Goal: Task Accomplishment & Management: Complete application form

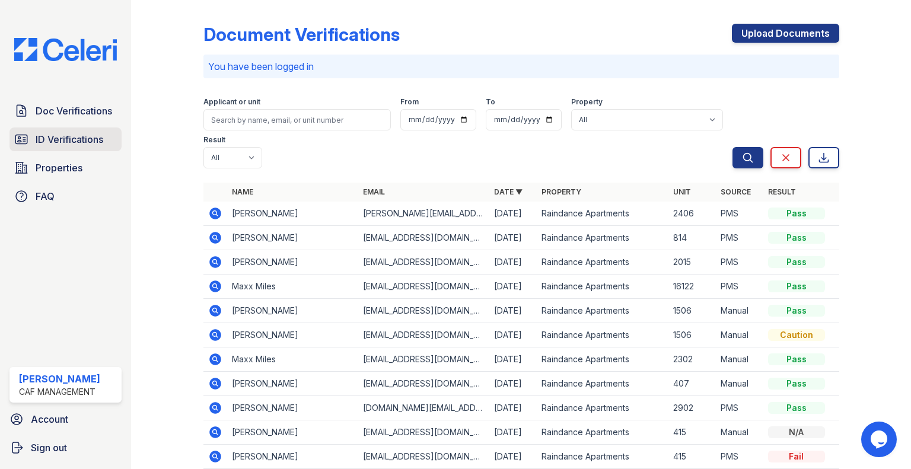
click at [76, 132] on span "ID Verifications" at bounding box center [70, 139] width 68 height 14
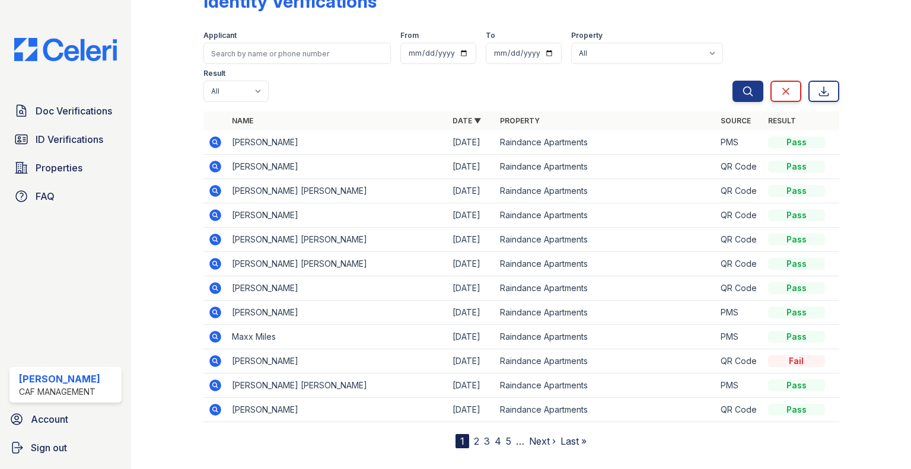
scroll to position [51, 0]
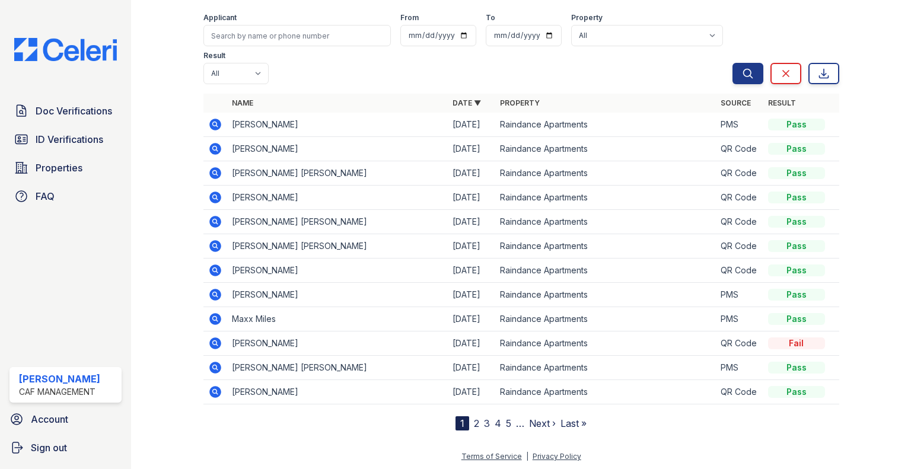
click at [474, 421] on link "2" at bounding box center [476, 423] width 5 height 12
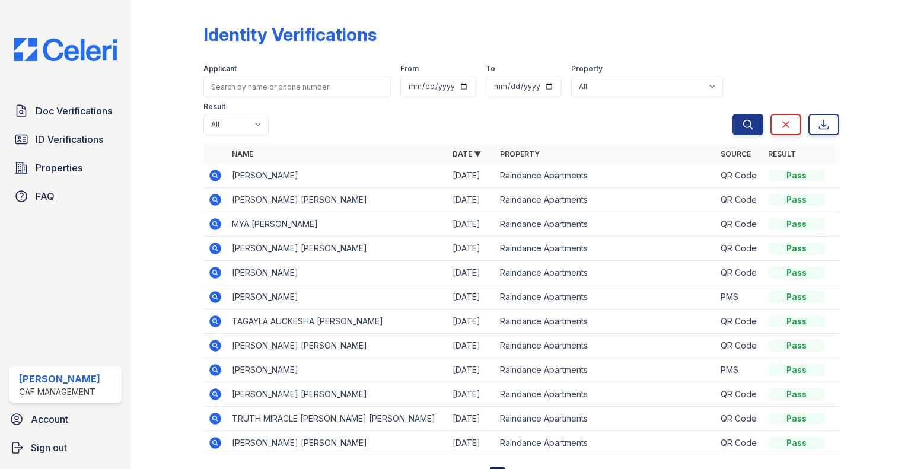
scroll to position [51, 0]
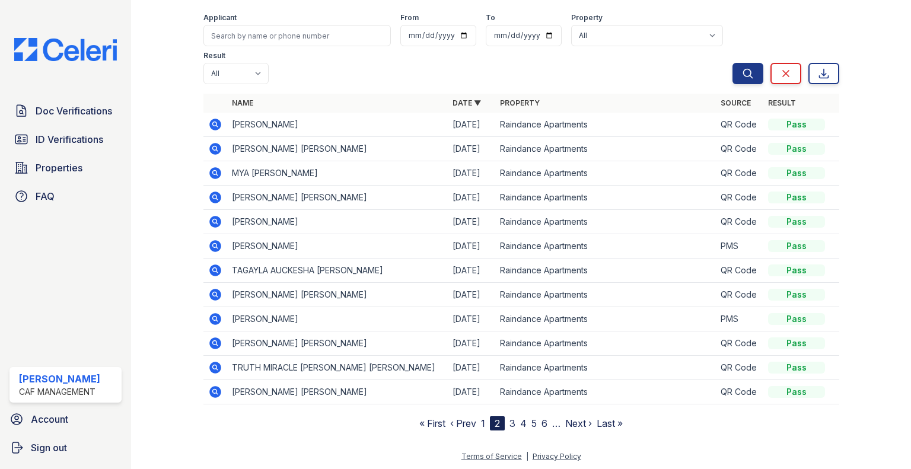
click at [474, 420] on nav "« First ‹ Prev 1 2 3 4 5 6 … Next › Last »" at bounding box center [520, 423] width 203 height 14
click at [85, 117] on span "Doc Verifications" at bounding box center [74, 111] width 76 height 14
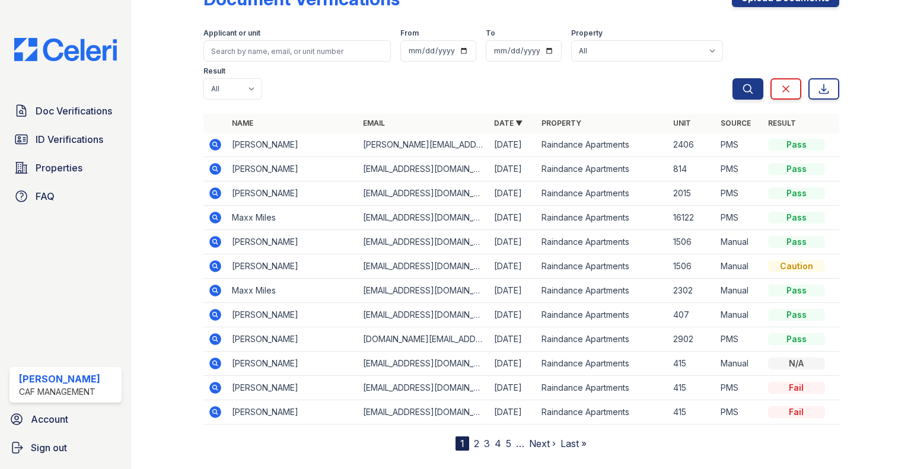
scroll to position [56, 0]
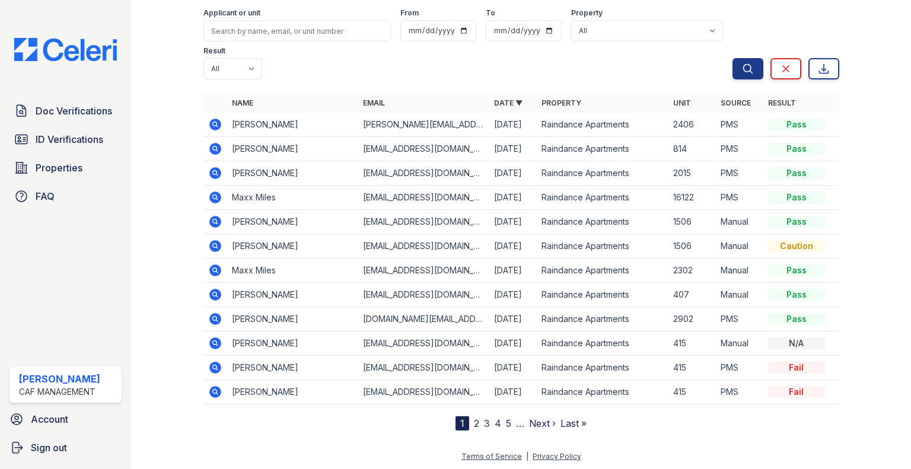
click at [474, 419] on link "2" at bounding box center [476, 423] width 5 height 12
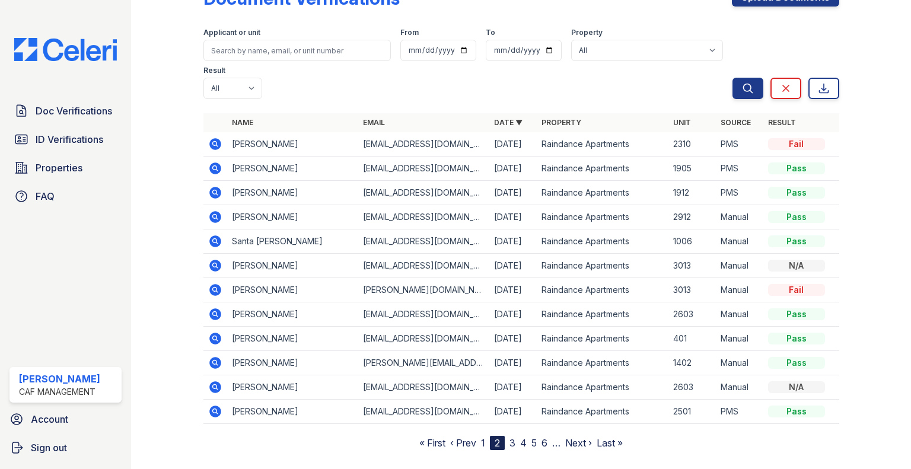
scroll to position [56, 0]
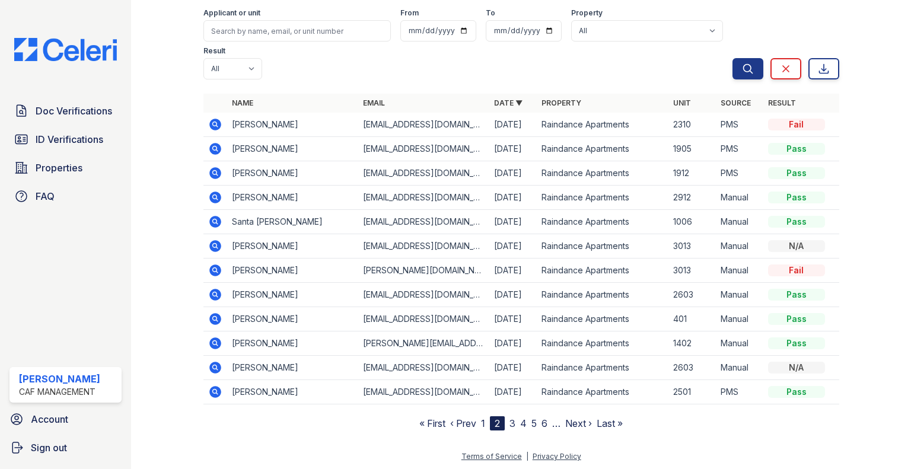
click at [475, 420] on nav "« First ‹ Prev 1 2 3 4 5 6 … Next › Last »" at bounding box center [520, 423] width 203 height 14
click at [476, 420] on nav "« First ‹ Prev 1 2 3 4 5 6 … Next › Last »" at bounding box center [520, 423] width 203 height 14
click at [477, 421] on nav "« First ‹ Prev 1 2 3 4 5 6 … Next › Last »" at bounding box center [520, 423] width 203 height 14
click at [481, 422] on link "1" at bounding box center [483, 423] width 4 height 12
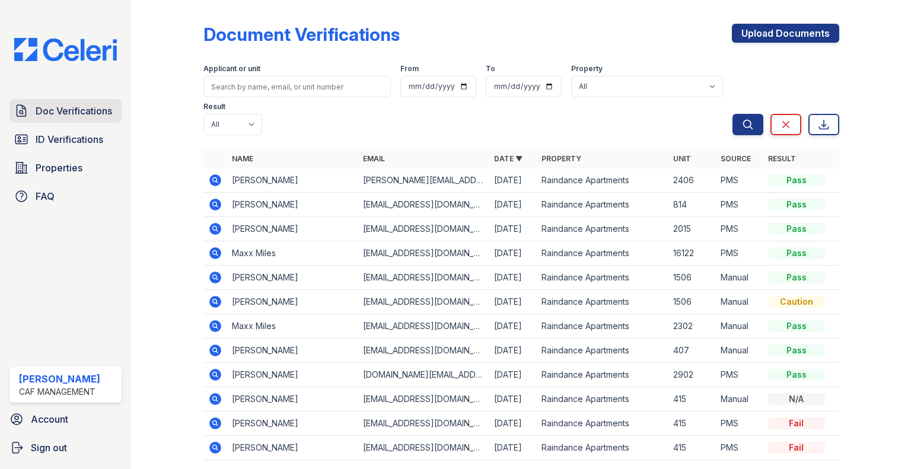
click at [99, 110] on span "Doc Verifications" at bounding box center [74, 111] width 76 height 14
click at [95, 133] on span "ID Verifications" at bounding box center [70, 139] width 68 height 14
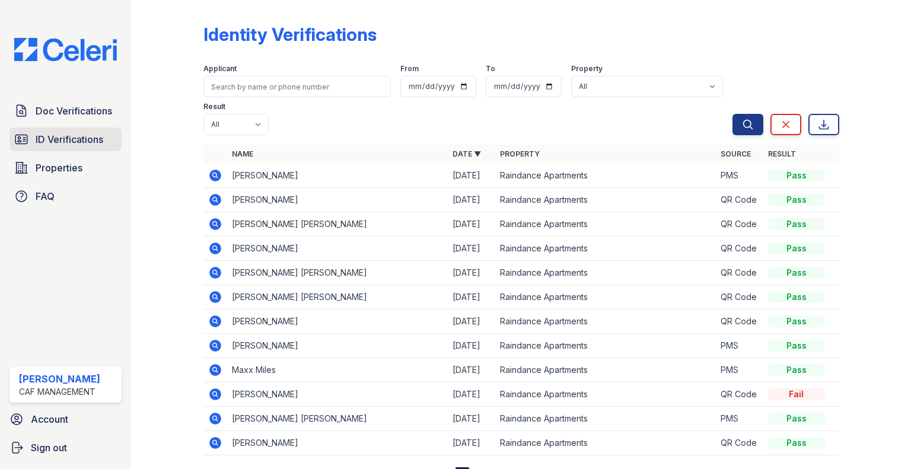
click at [114, 135] on link "ID Verifications" at bounding box center [65, 139] width 112 height 24
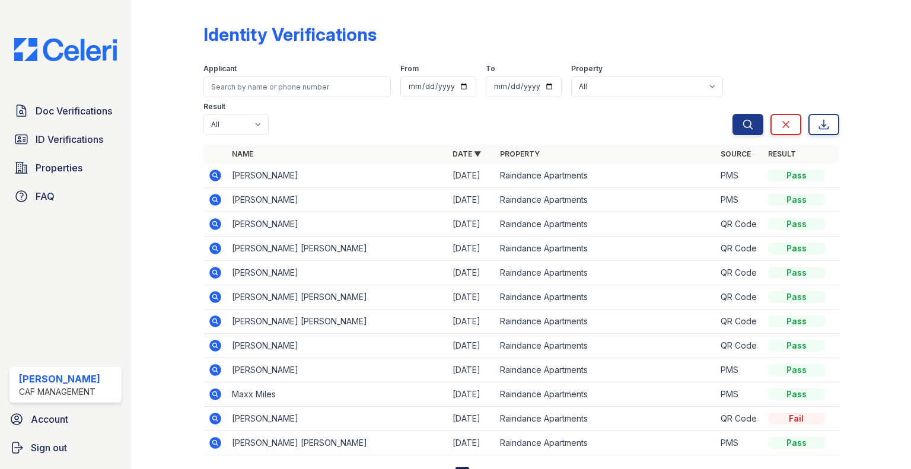
click at [212, 171] on icon at bounding box center [215, 176] width 12 height 12
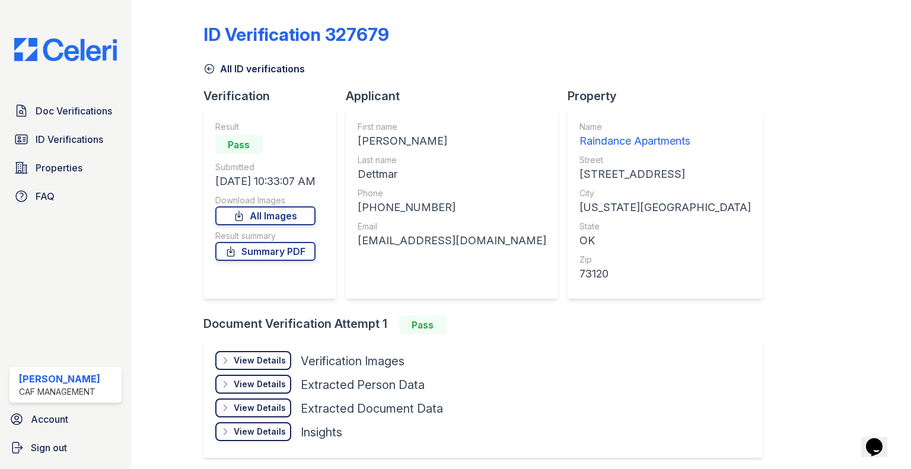
click at [283, 357] on div "View Details" at bounding box center [260, 361] width 52 height 12
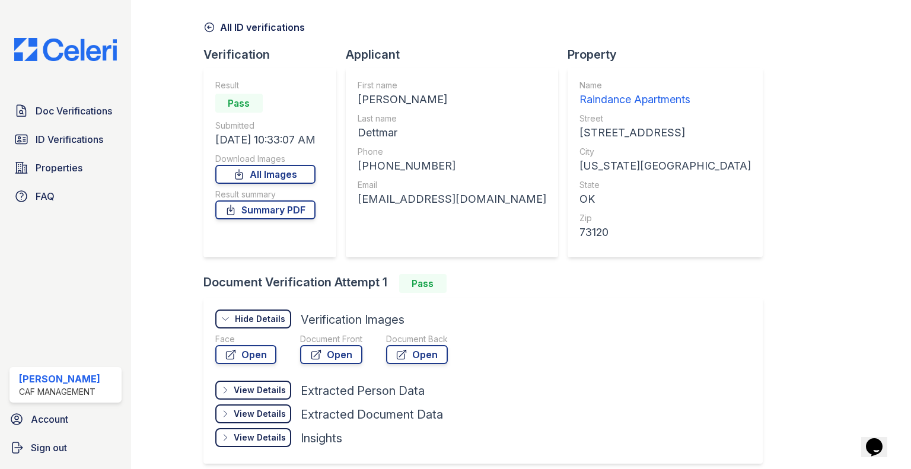
scroll to position [59, 0]
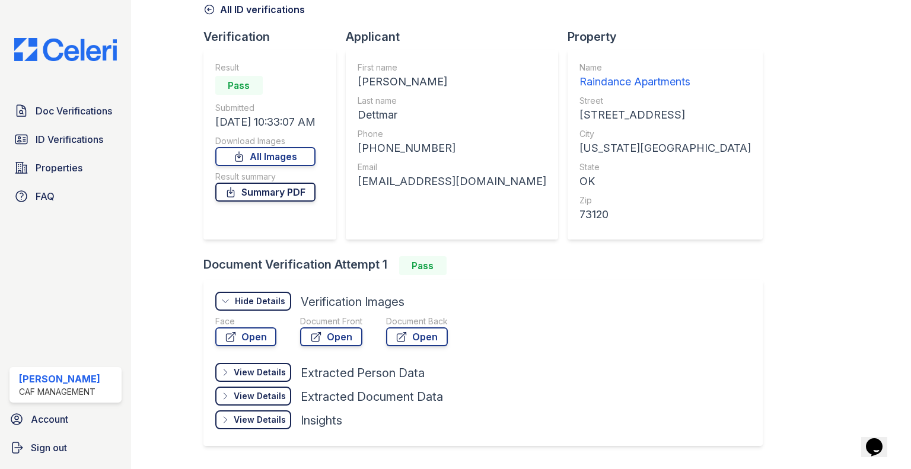
click at [266, 189] on link "Summary PDF" at bounding box center [265, 192] width 100 height 19
click at [84, 110] on span "Doc Verifications" at bounding box center [74, 111] width 76 height 14
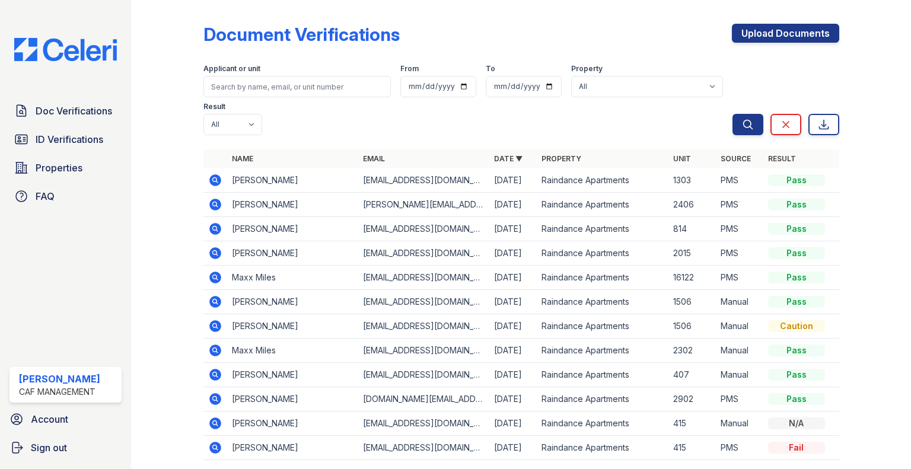
click at [206, 178] on td at bounding box center [215, 180] width 24 height 24
click at [213, 178] on icon at bounding box center [215, 180] width 14 height 14
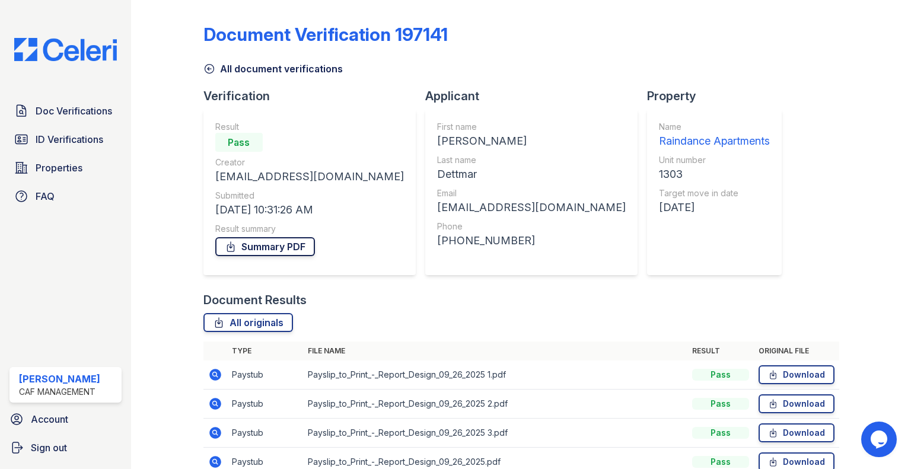
click at [273, 246] on link "Summary PDF" at bounding box center [265, 246] width 100 height 19
click at [81, 142] on span "ID Verifications" at bounding box center [70, 139] width 68 height 14
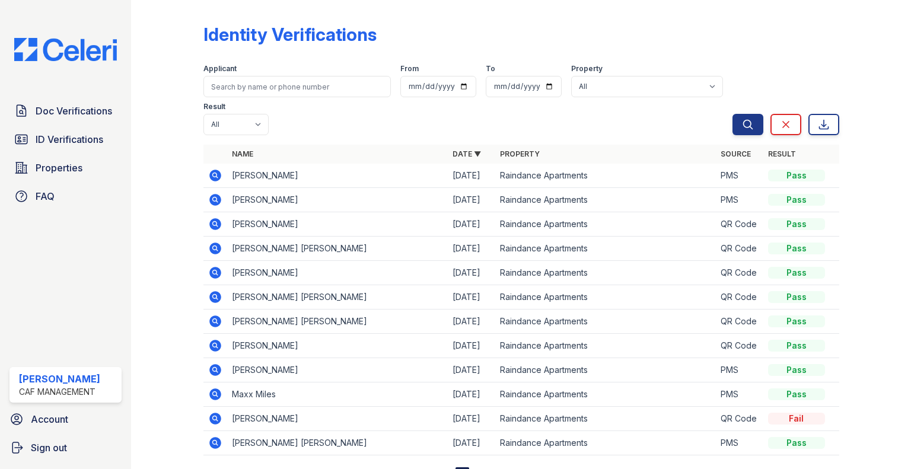
click at [205, 180] on td at bounding box center [215, 176] width 24 height 24
click at [210, 174] on icon at bounding box center [215, 176] width 12 height 12
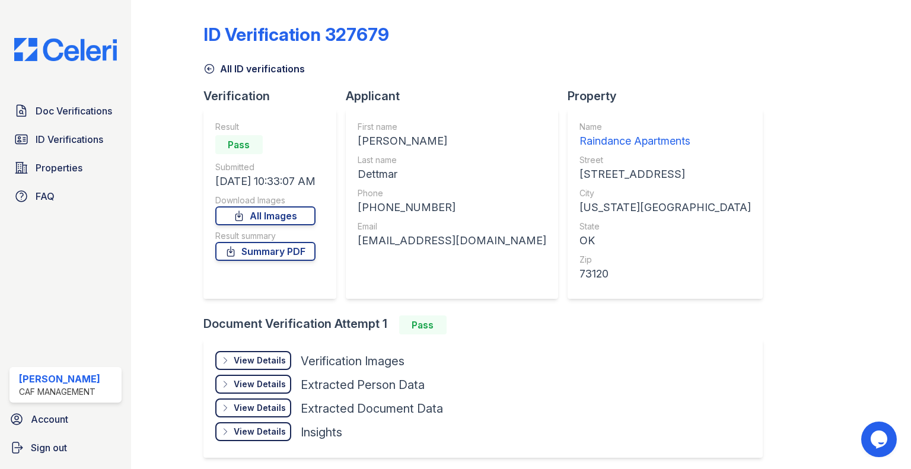
click at [272, 364] on div "View Details" at bounding box center [260, 361] width 52 height 12
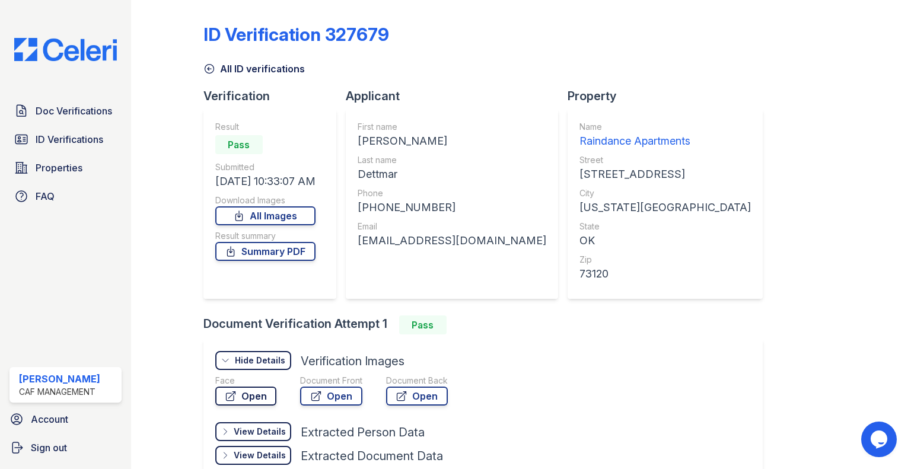
click at [270, 391] on link "Open" at bounding box center [245, 396] width 61 height 19
click at [337, 388] on link "Open" at bounding box center [331, 396] width 62 height 19
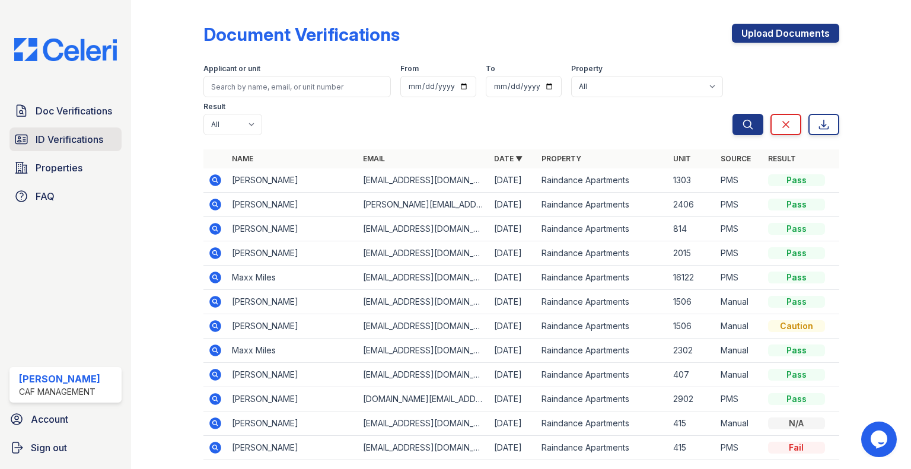
click at [83, 136] on span "ID Verifications" at bounding box center [70, 139] width 68 height 14
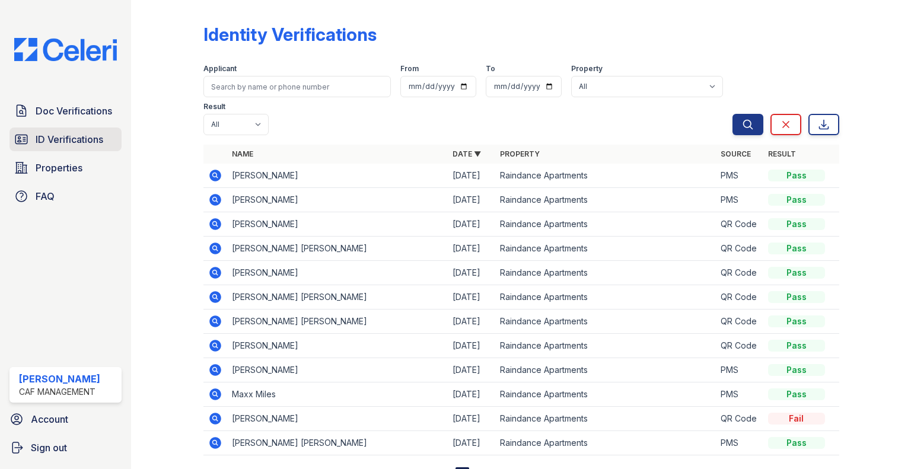
click at [94, 149] on link "ID Verifications" at bounding box center [65, 139] width 112 height 24
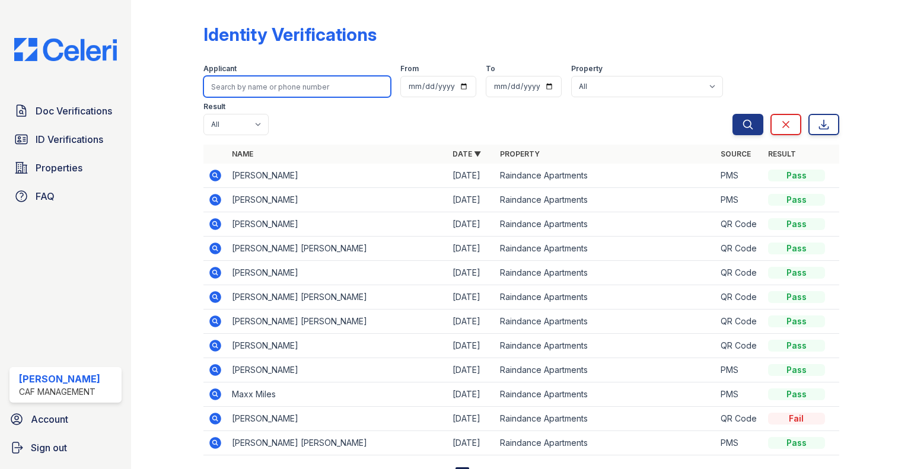
click at [292, 85] on input "search" at bounding box center [296, 86] width 187 height 21
type input "TAOLYN"
click at [732, 114] on button "Search" at bounding box center [747, 124] width 31 height 21
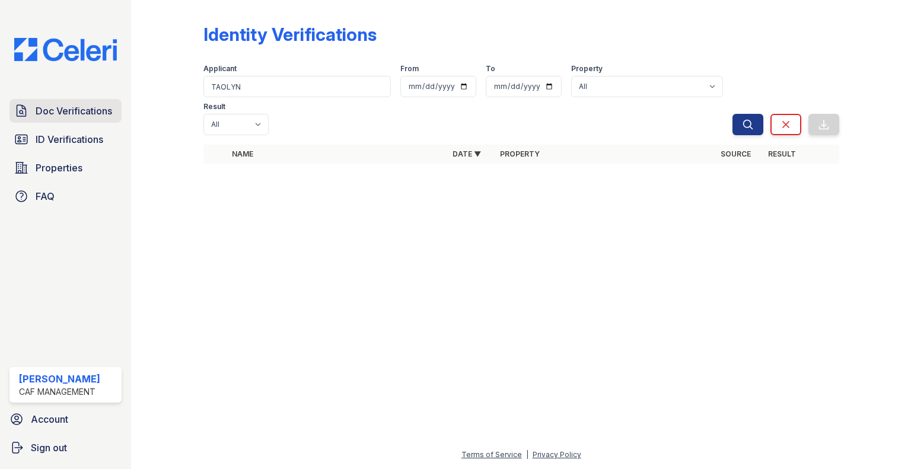
click at [82, 107] on span "Doc Verifications" at bounding box center [74, 111] width 76 height 14
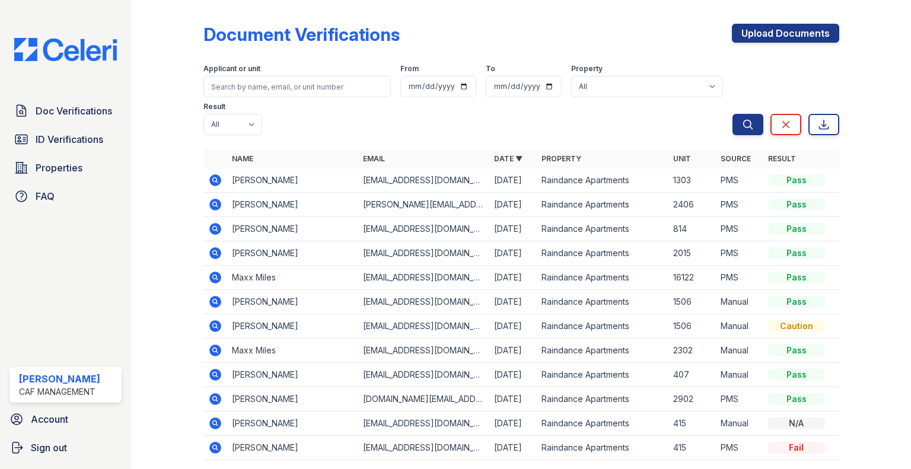
click at [765, 45] on div "Upload Documents" at bounding box center [785, 39] width 107 height 31
click at [763, 38] on link "Upload Documents" at bounding box center [785, 33] width 107 height 19
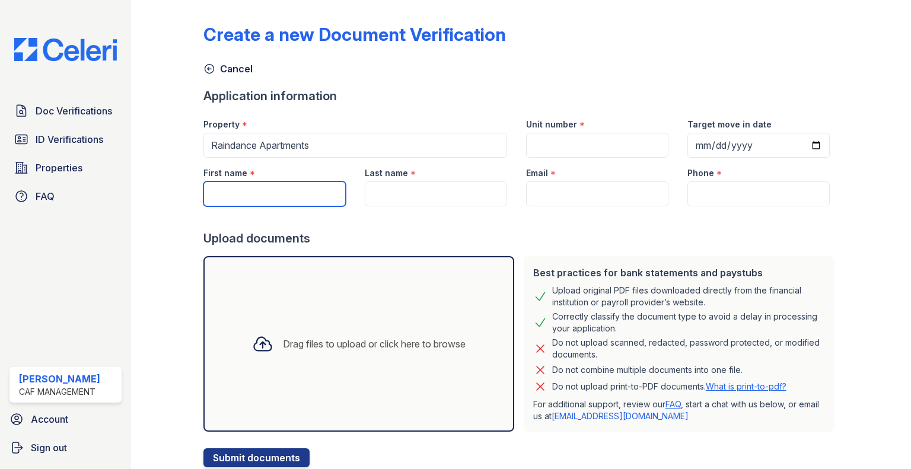
click at [342, 187] on input "First name" at bounding box center [274, 193] width 142 height 25
type input "Taolyn"
click at [422, 173] on div "Last name *" at bounding box center [436, 170] width 142 height 24
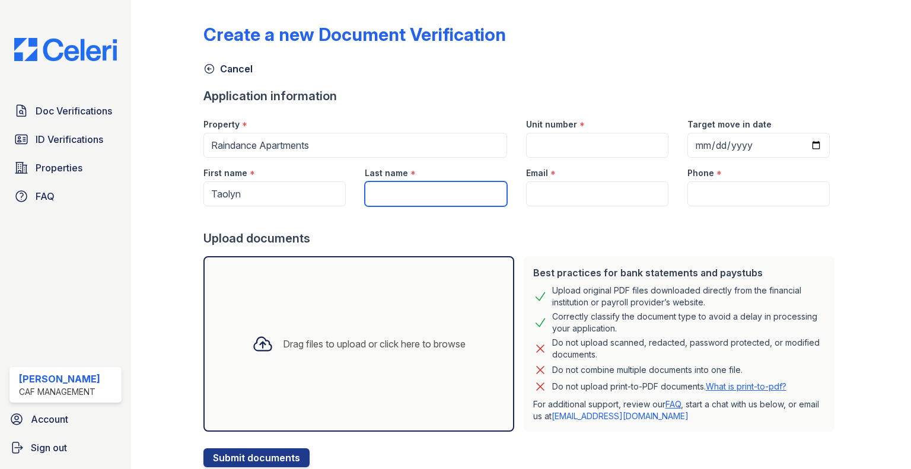
click at [423, 188] on input "Last name" at bounding box center [436, 193] width 142 height 25
paste input "Beaumont"
type input "Beaumont"
click at [570, 213] on div at bounding box center [521, 218] width 636 height 24
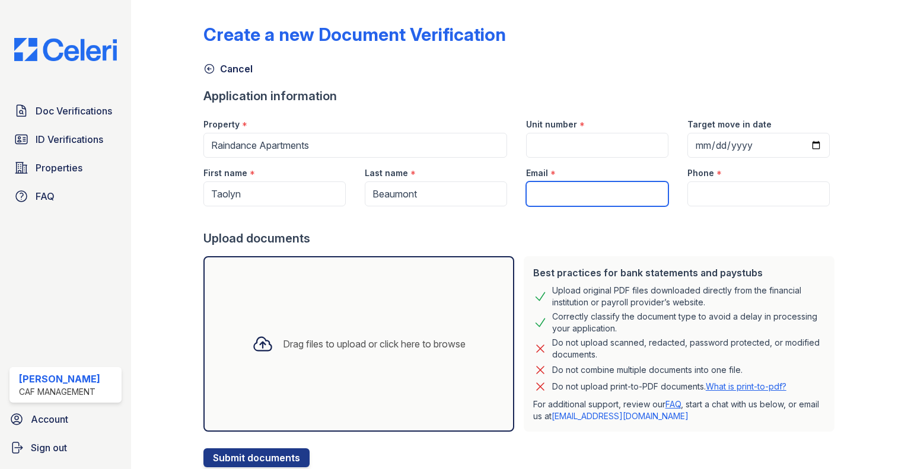
drag, startPoint x: 578, startPoint y: 200, endPoint x: 494, endPoint y: 138, distance: 104.7
click at [578, 200] on input "Email" at bounding box center [597, 193] width 142 height 25
paste input "[EMAIL_ADDRESS][DOMAIN_NAME]"
type input "[EMAIL_ADDRESS][DOMAIN_NAME]"
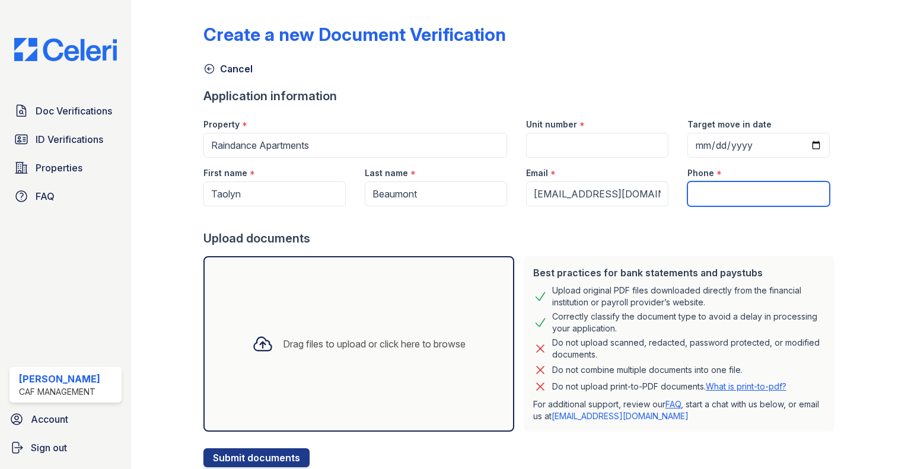
drag, startPoint x: 709, startPoint y: 187, endPoint x: 696, endPoint y: 184, distance: 13.3
click at [709, 187] on input "Phone" at bounding box center [758, 193] width 142 height 25
paste input "[PHONE_NUMBER]"
type input "[PHONE_NUMBER]"
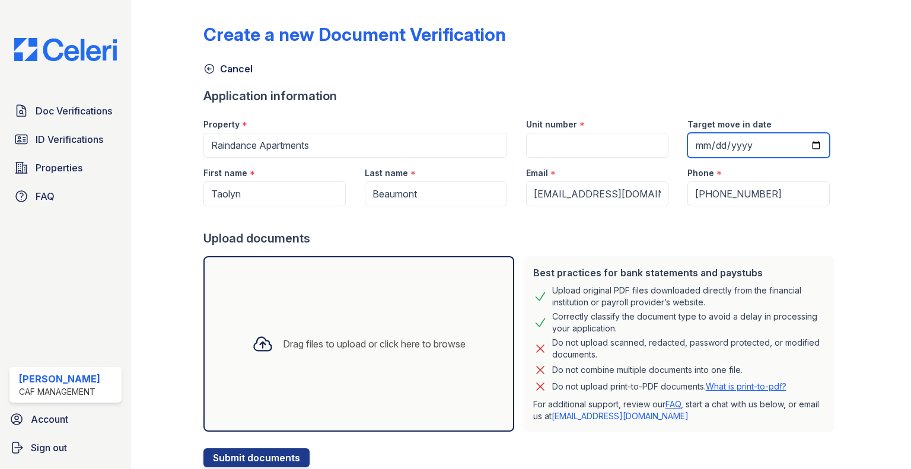
click at [687, 142] on input "Target move in date" at bounding box center [758, 145] width 142 height 25
click at [732, 138] on input "[DATE]" at bounding box center [758, 145] width 142 height 25
click at [747, 143] on input "[DATE]" at bounding box center [758, 145] width 142 height 25
click at [753, 143] on input "[DATE]" at bounding box center [758, 145] width 142 height 25
click at [739, 142] on input "[DATE]" at bounding box center [758, 145] width 142 height 25
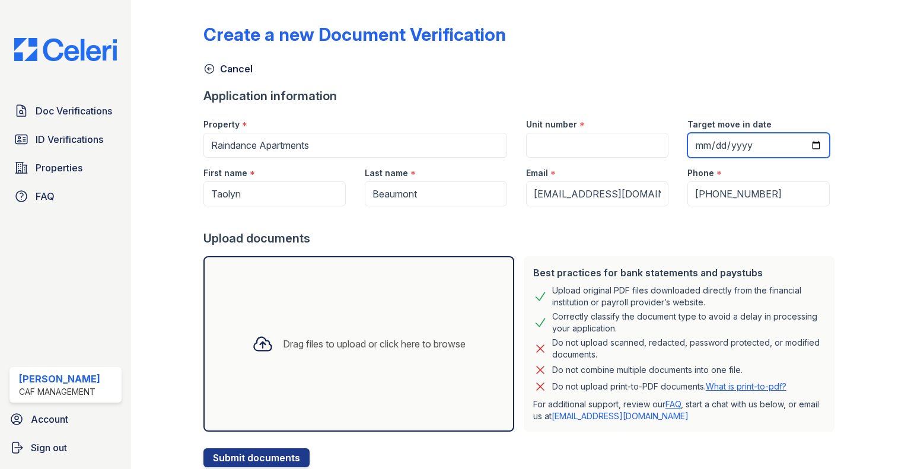
click at [803, 146] on input "[DATE]" at bounding box center [758, 145] width 142 height 25
click at [746, 142] on input "[DATE]" at bounding box center [758, 145] width 142 height 25
click at [732, 143] on input "[DATE]" at bounding box center [758, 145] width 142 height 25
type input "[DATE]"
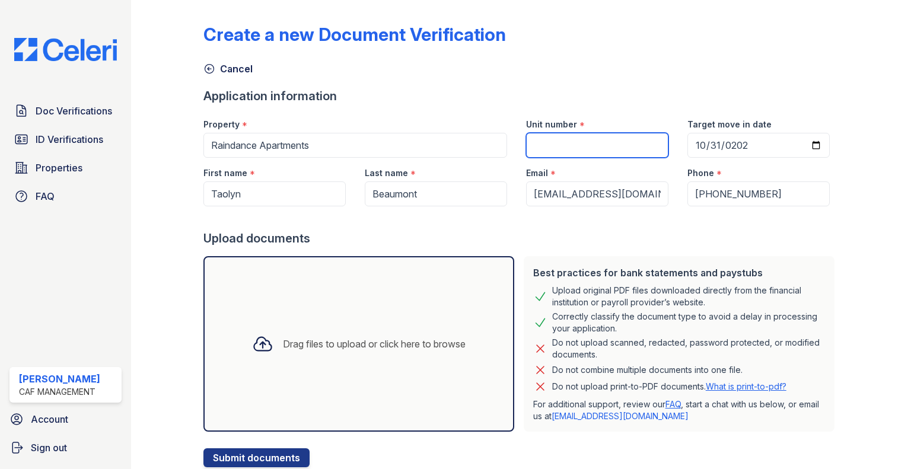
click at [647, 139] on input "Unit number" at bounding box center [597, 145] width 142 height 25
type input "814"
click at [285, 324] on div "Drag files to upload or click here to browse" at bounding box center [358, 344] width 232 height 40
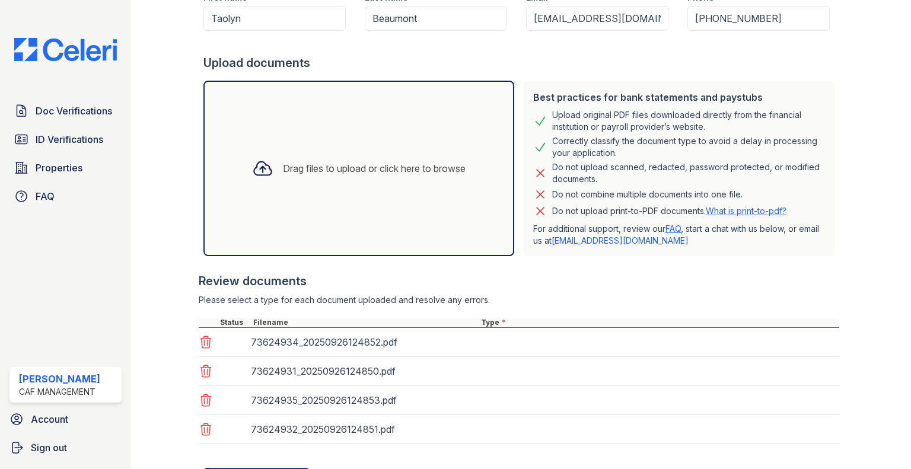
scroll to position [232, 0]
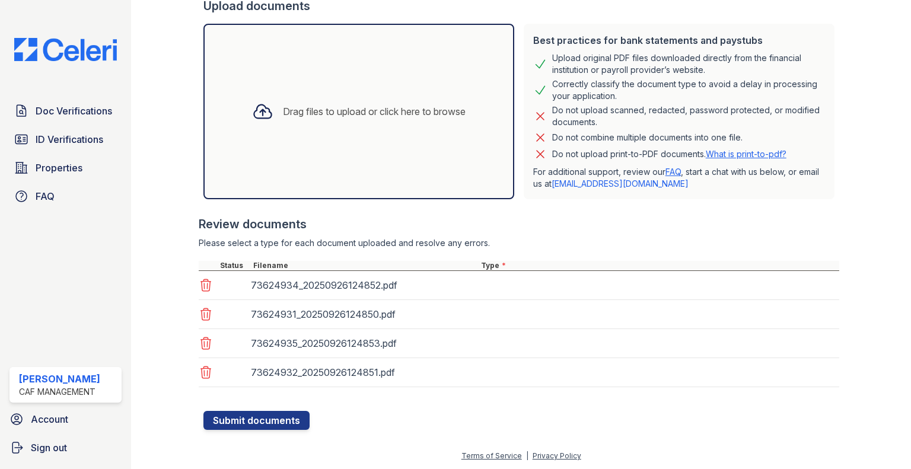
click at [497, 300] on div "73624931_20250926124850.pdf" at bounding box center [519, 314] width 640 height 29
click at [510, 293] on div "73624934_20250926124852.pdf" at bounding box center [519, 285] width 640 height 29
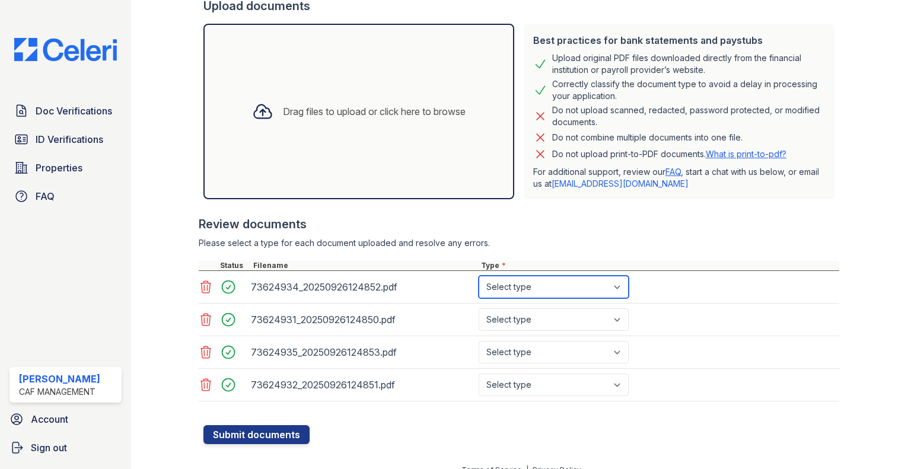
click at [510, 293] on select "Select type Paystub Bank Statement Offer Letter Tax Documents Benefit Award Let…" at bounding box center [553, 287] width 150 height 23
select select "paystub"
click at [478, 276] on select "Select type Paystub Bank Statement Offer Letter Tax Documents Benefit Award Let…" at bounding box center [553, 287] width 150 height 23
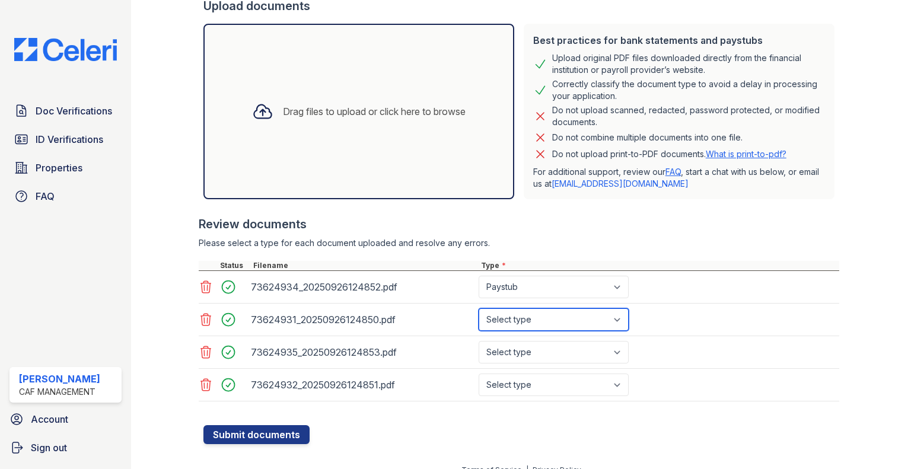
click at [529, 317] on select "Select type Paystub Bank Statement Offer Letter Tax Documents Benefit Award Let…" at bounding box center [553, 319] width 150 height 23
select select "paystub"
click at [478, 308] on select "Select type Paystub Bank Statement Offer Letter Tax Documents Benefit Award Let…" at bounding box center [553, 319] width 150 height 23
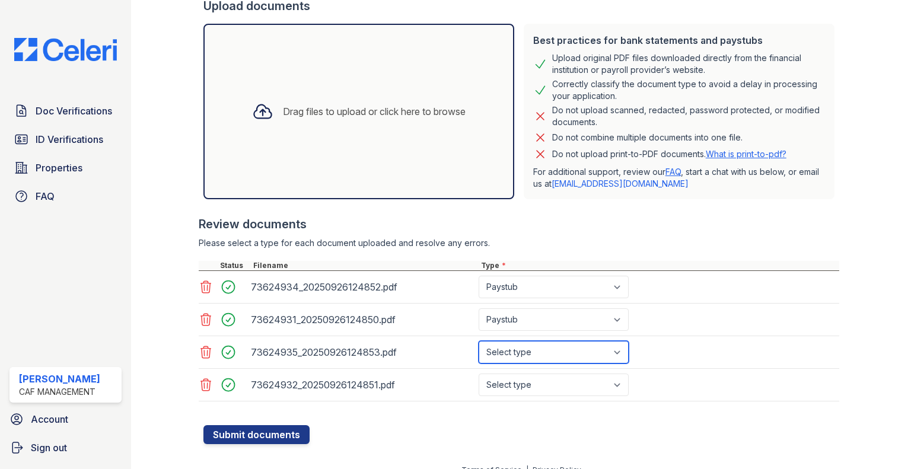
click at [530, 346] on select "Select type Paystub Bank Statement Offer Letter Tax Documents Benefit Award Let…" at bounding box center [553, 352] width 150 height 23
select select "paystub"
click at [478, 341] on select "Select type Paystub Bank Statement Offer Letter Tax Documents Benefit Award Let…" at bounding box center [553, 352] width 150 height 23
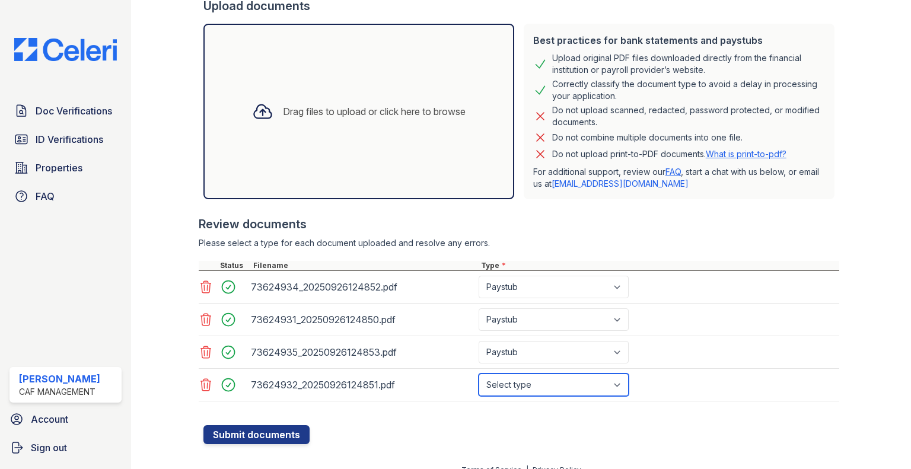
click at [545, 384] on select "Select type Paystub Bank Statement Offer Letter Tax Documents Benefit Award Let…" at bounding box center [553, 384] width 150 height 23
select select "paystub"
click at [478, 373] on select "Select type Paystub Bank Statement Offer Letter Tax Documents Benefit Award Let…" at bounding box center [553, 384] width 150 height 23
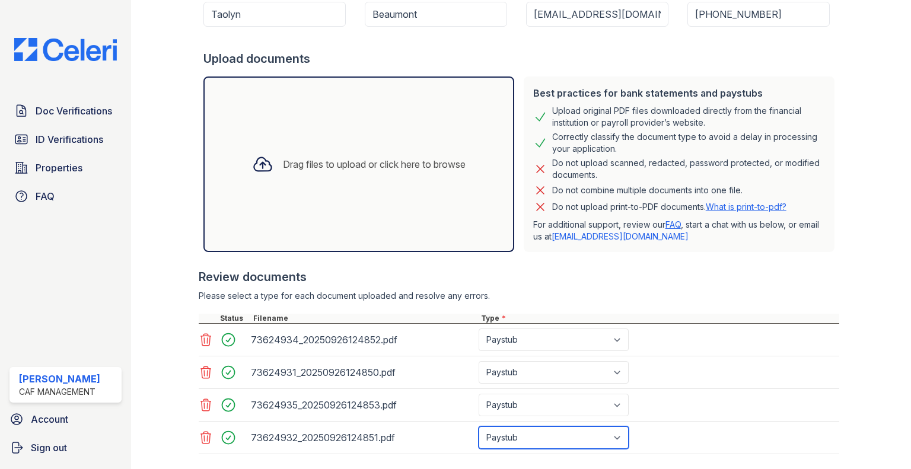
scroll to position [245, 0]
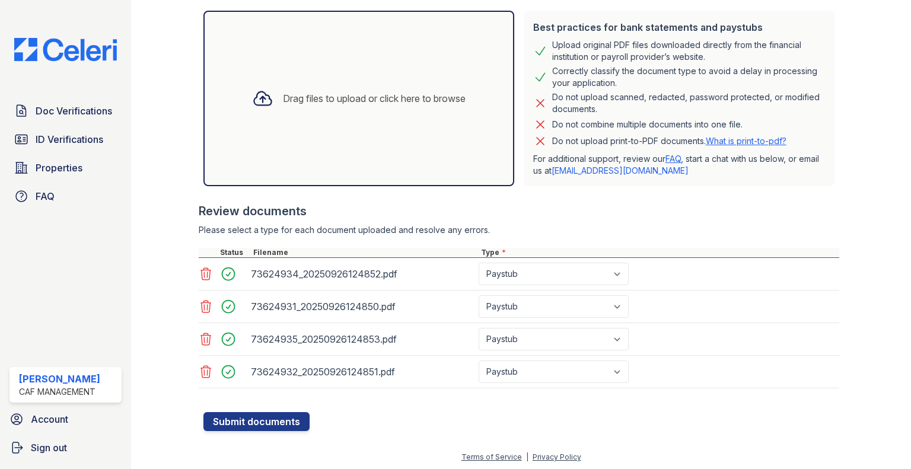
click at [285, 407] on div at bounding box center [521, 406] width 636 height 12
click at [283, 419] on button "Submit documents" at bounding box center [256, 421] width 106 height 19
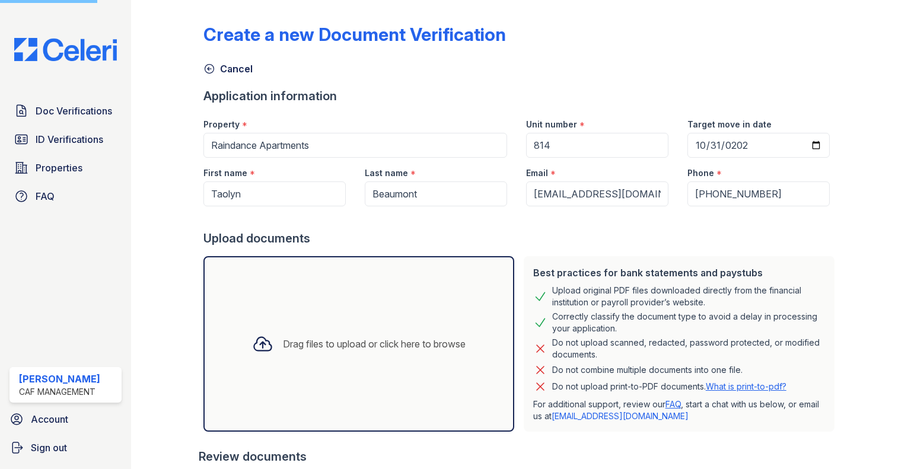
scroll to position [0, 0]
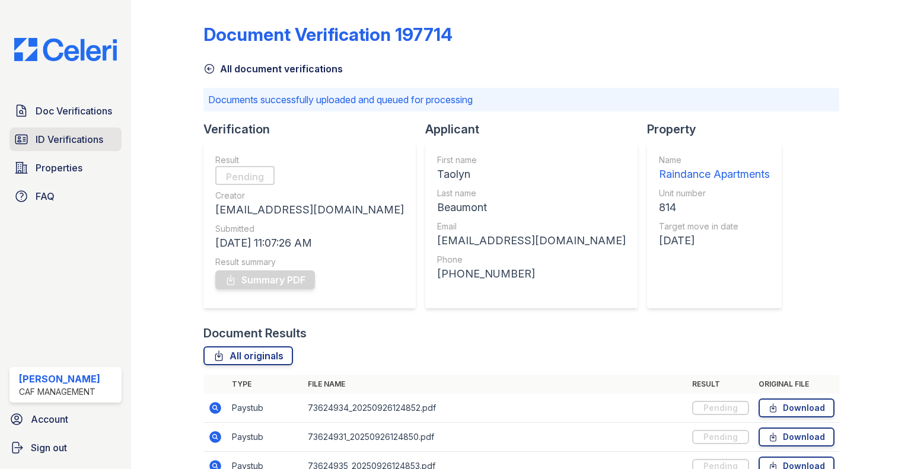
click at [94, 146] on link "ID Verifications" at bounding box center [65, 139] width 112 height 24
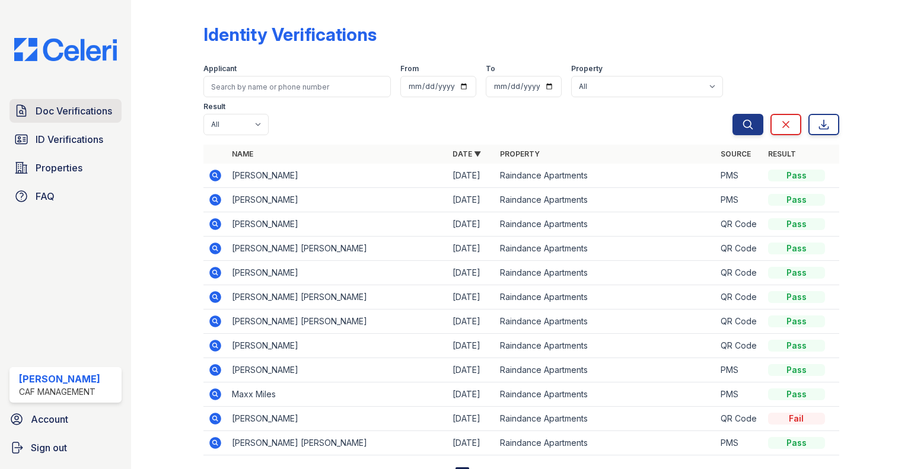
click at [84, 115] on span "Doc Verifications" at bounding box center [74, 111] width 76 height 14
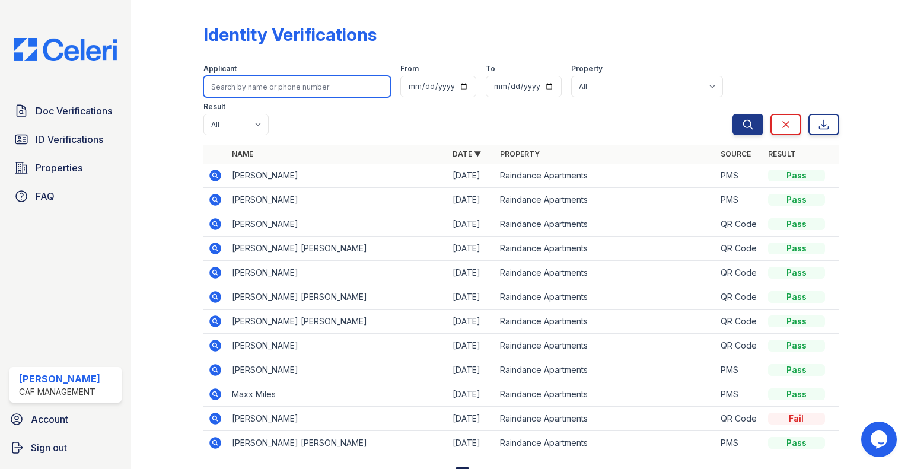
click at [251, 92] on input "search" at bounding box center [296, 86] width 187 height 21
type input "LRLSNF"
click at [732, 114] on button "Search" at bounding box center [747, 124] width 31 height 21
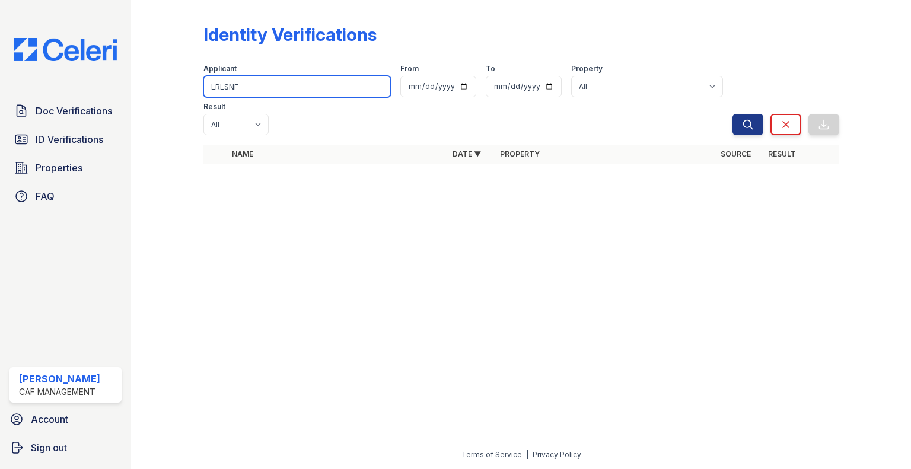
click at [251, 92] on input "LRLSNF" at bounding box center [296, 86] width 187 height 21
type input "JACOBSEN"
click at [732, 114] on button "Search" at bounding box center [747, 124] width 31 height 21
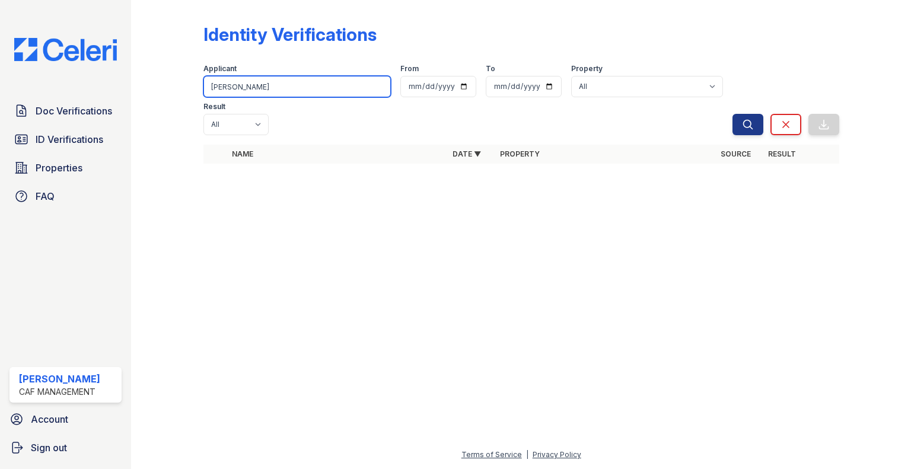
click at [290, 86] on input "JACOBSEN" at bounding box center [296, 86] width 187 height 21
click at [302, 88] on input "JACOBSEN" at bounding box center [296, 86] width 187 height 21
click at [305, 87] on input "JACOBSEN" at bounding box center [296, 86] width 187 height 21
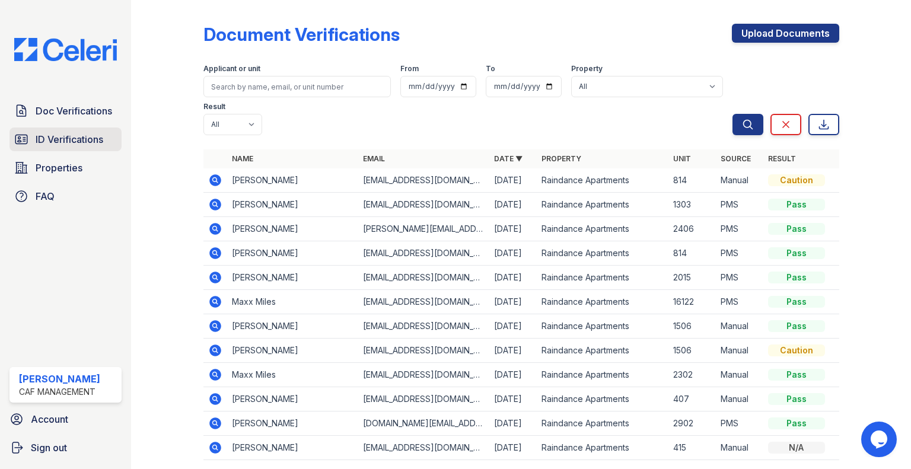
drag, startPoint x: 84, startPoint y: 136, endPoint x: 87, endPoint y: 127, distance: 8.8
click at [84, 135] on span "ID Verifications" at bounding box center [70, 139] width 68 height 14
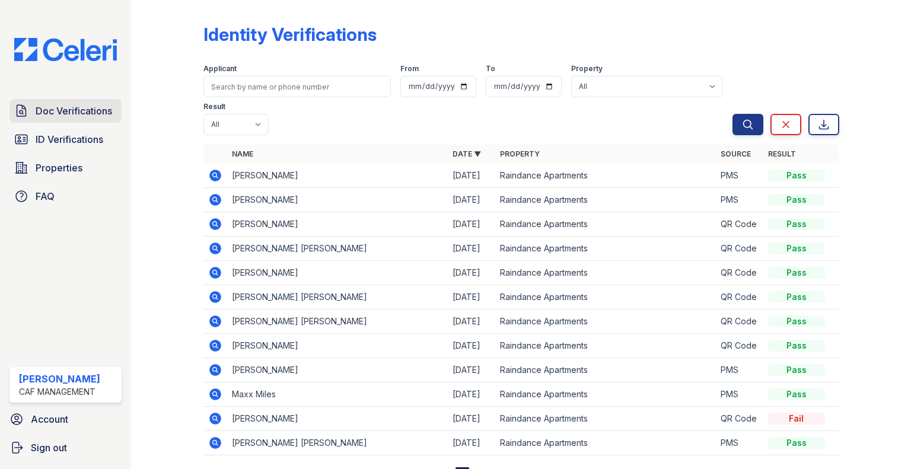
click at [90, 110] on span "Doc Verifications" at bounding box center [74, 111] width 76 height 14
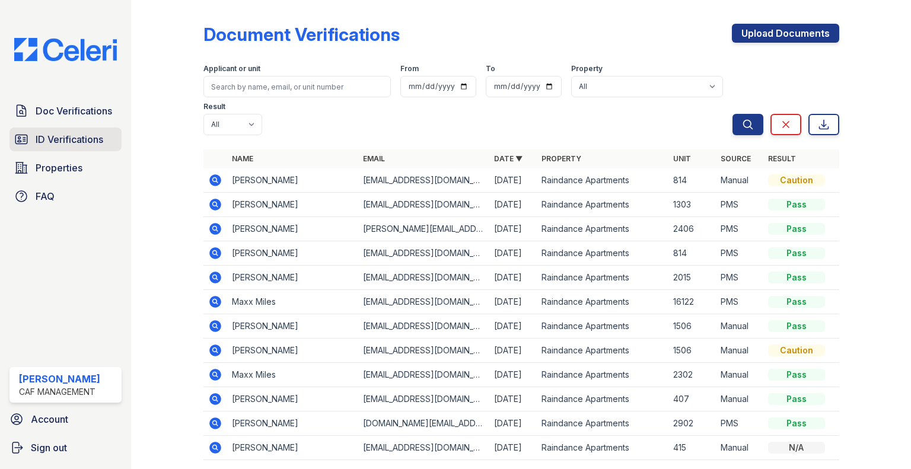
click at [76, 142] on span "ID Verifications" at bounding box center [70, 139] width 68 height 14
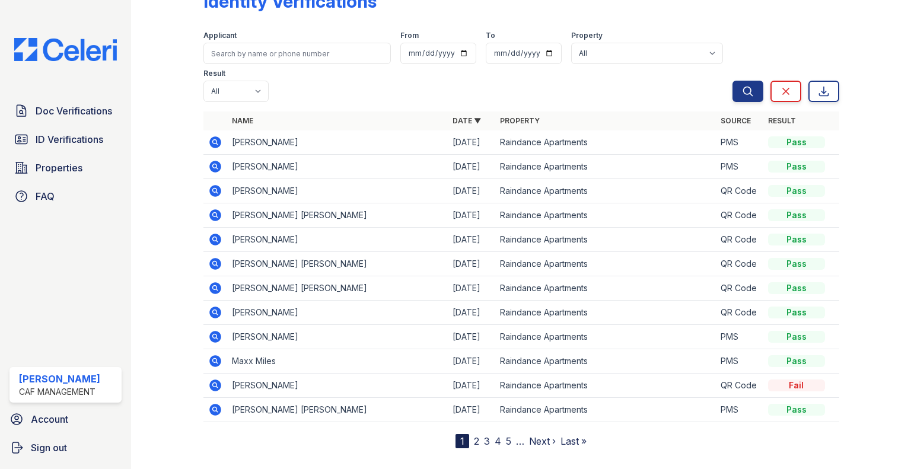
scroll to position [51, 0]
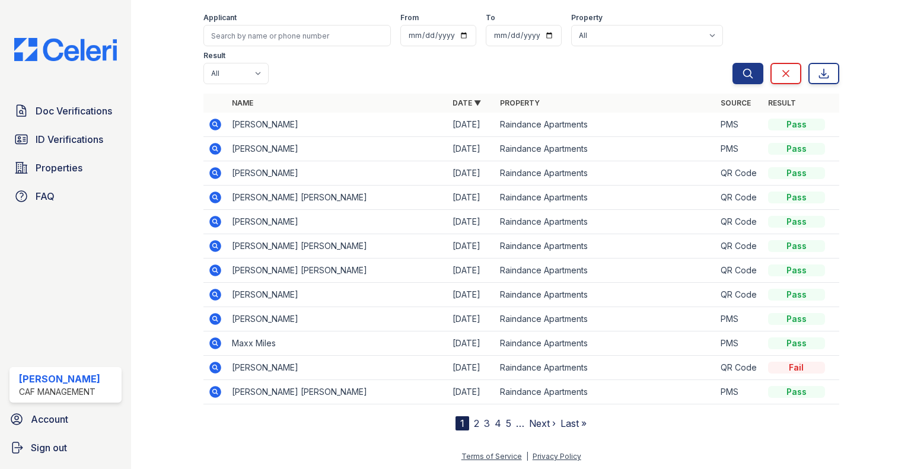
click at [474, 420] on link "2" at bounding box center [476, 423] width 5 height 12
